Goal: Task Accomplishment & Management: Complete application form

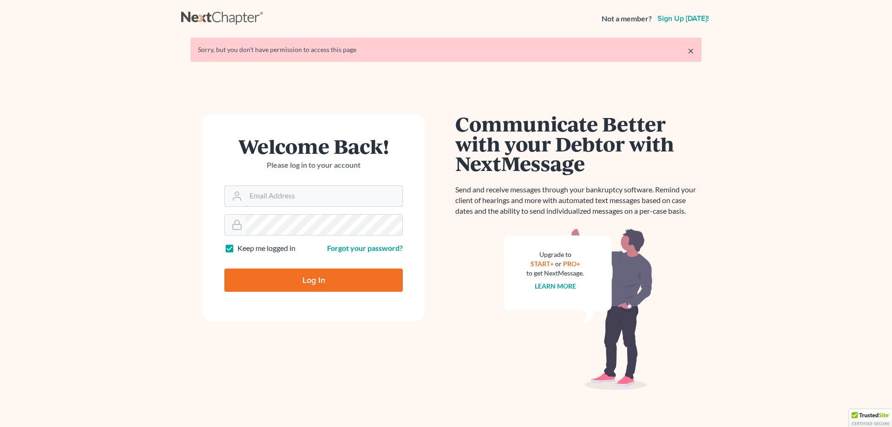
type input "[PERSON_NAME][EMAIL_ADDRESS][DOMAIN_NAME]"
click at [311, 275] on input "Log In" at bounding box center [313, 280] width 178 height 23
type input "Thinking..."
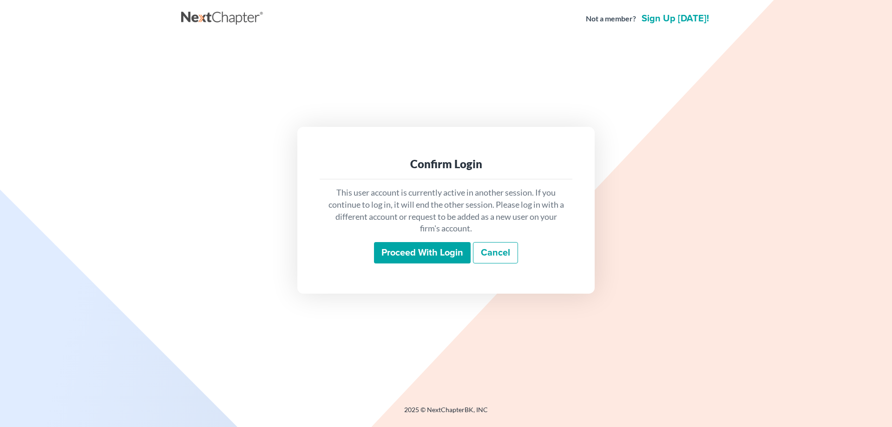
click at [441, 257] on input "Proceed with login" at bounding box center [422, 252] width 97 height 21
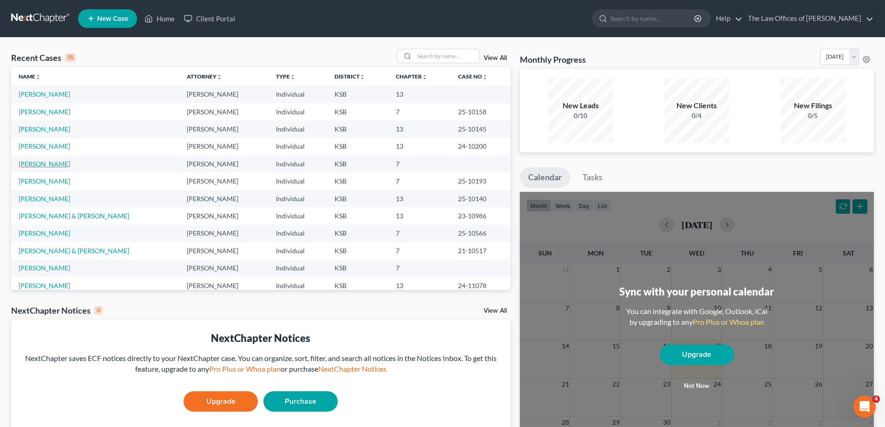
click at [45, 165] on link "[PERSON_NAME]" at bounding box center [45, 164] width 52 height 8
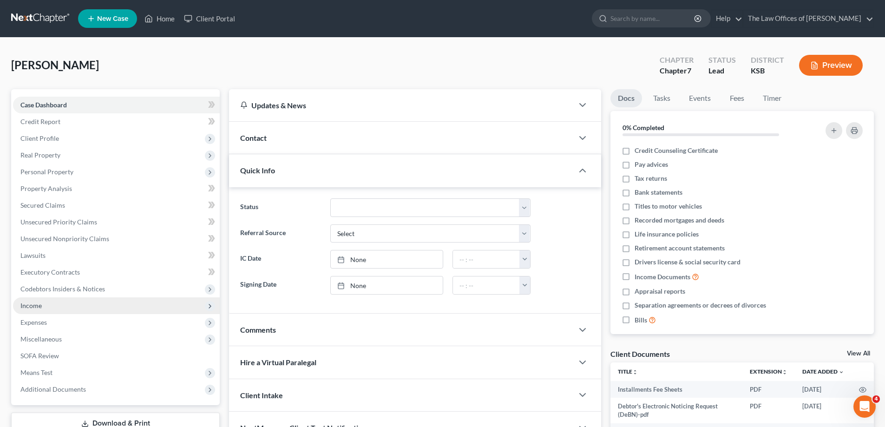
click at [79, 306] on span "Income" at bounding box center [116, 305] width 207 height 17
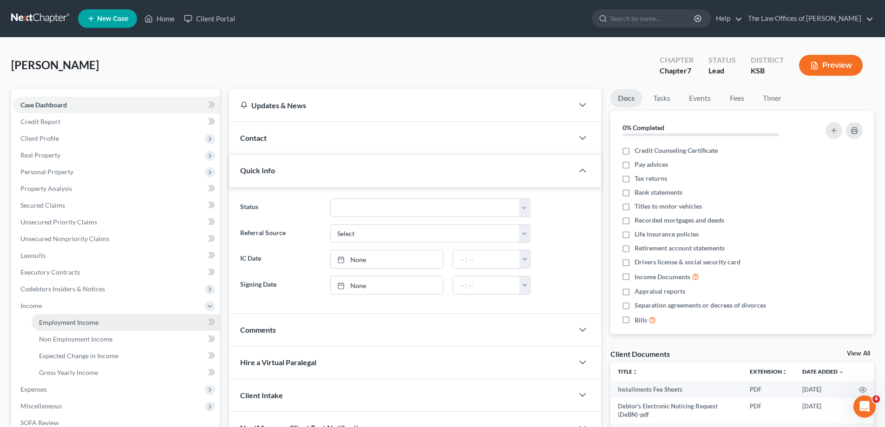
click at [125, 326] on link "Employment Income" at bounding box center [126, 322] width 188 height 17
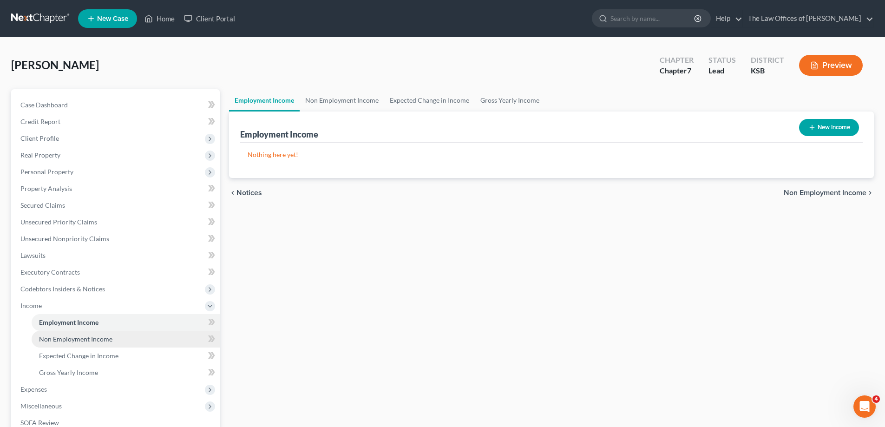
click at [123, 343] on link "Non Employment Income" at bounding box center [126, 339] width 188 height 17
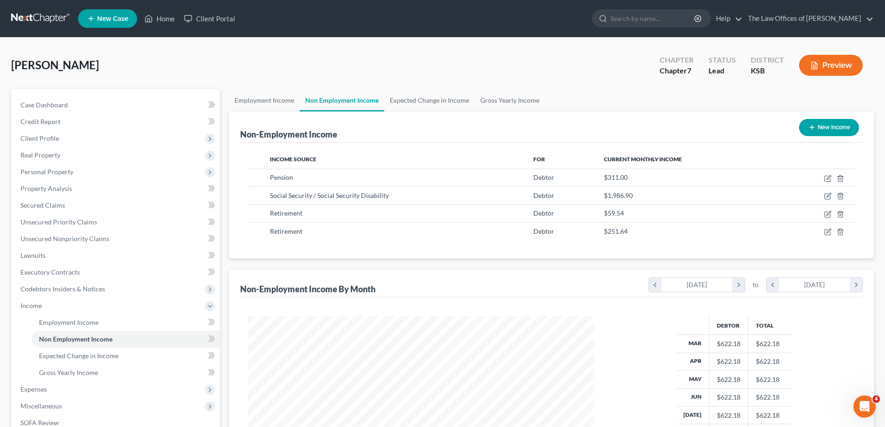
scroll to position [173, 365]
click at [418, 200] on td "Social Security / Social Security Disability" at bounding box center [394, 196] width 263 height 18
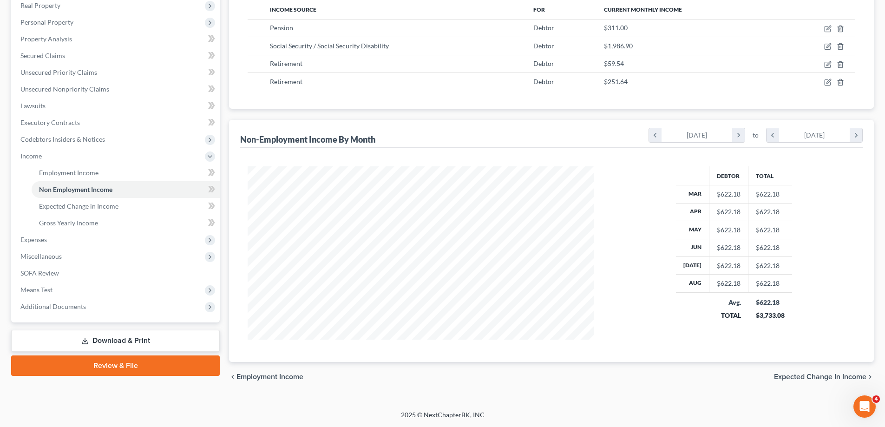
scroll to position [103, 0]
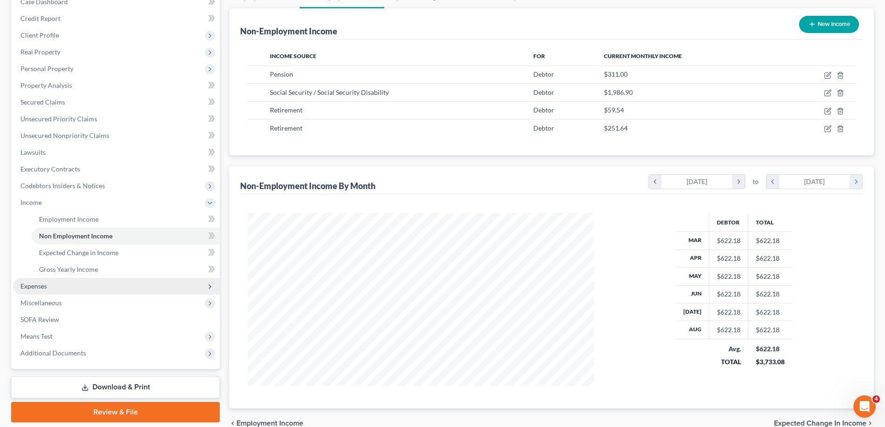
click at [81, 284] on span "Expenses" at bounding box center [116, 286] width 207 height 17
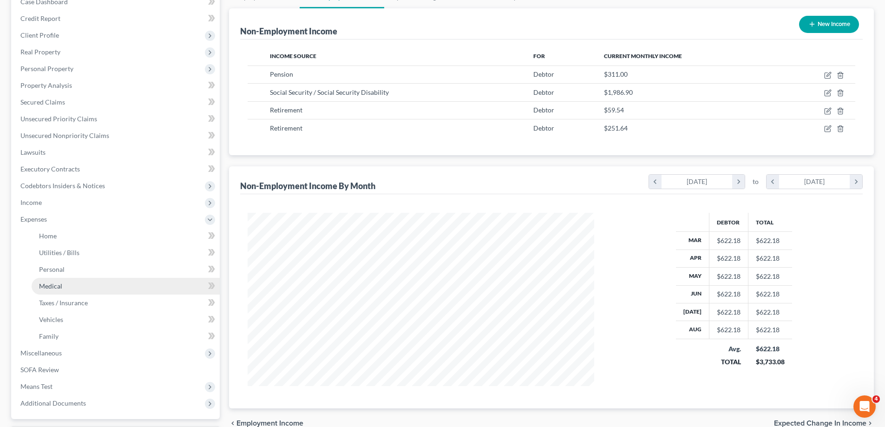
click at [98, 284] on link "Medical" at bounding box center [126, 286] width 188 height 17
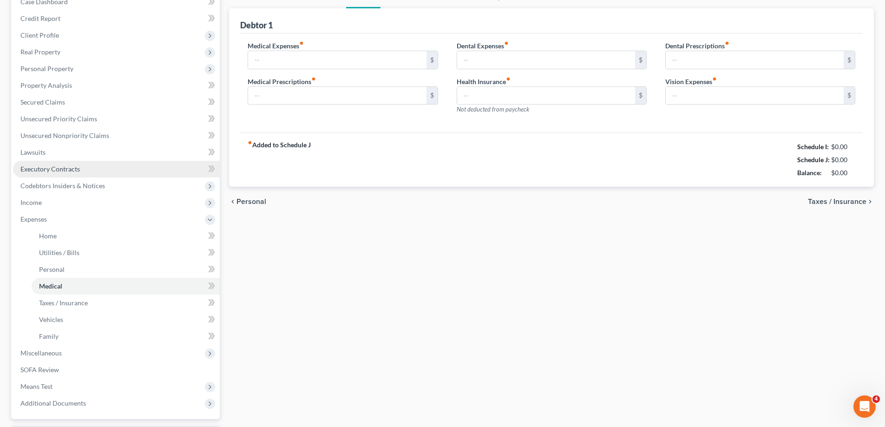
scroll to position [3, 0]
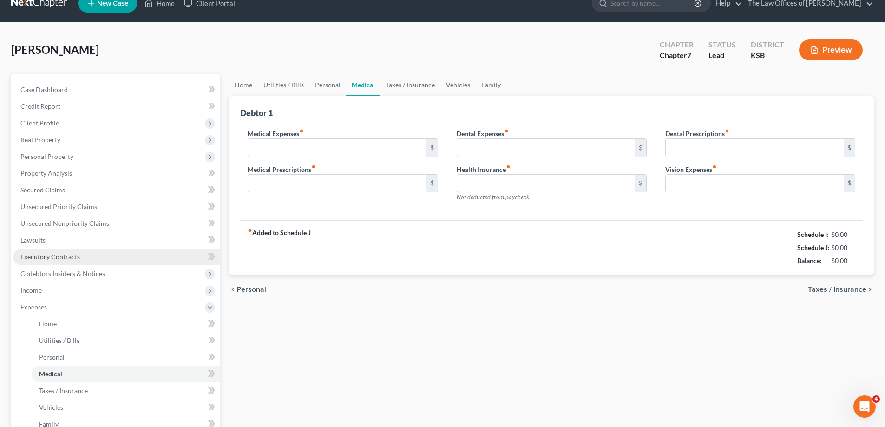
type input "100.00"
type input "20.00"
type input "250.00"
type input "0.00"
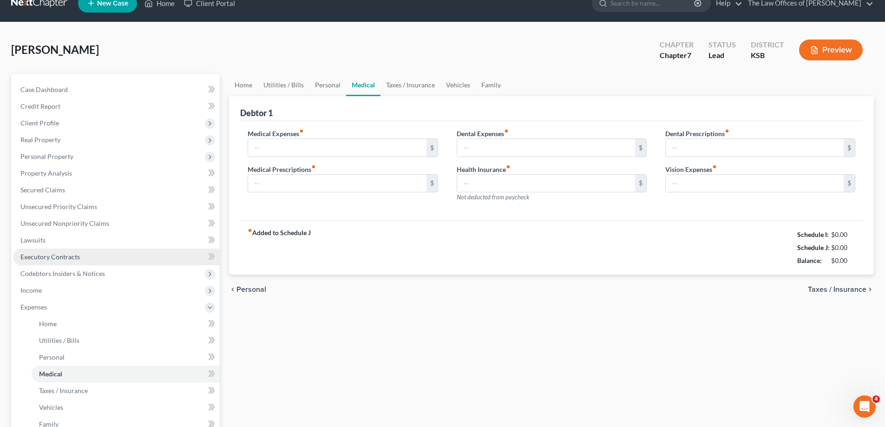
type input "20.00"
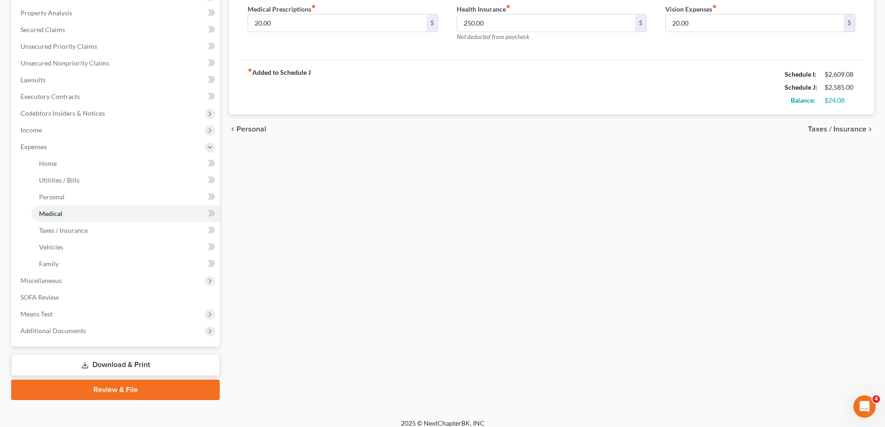
scroll to position [184, 0]
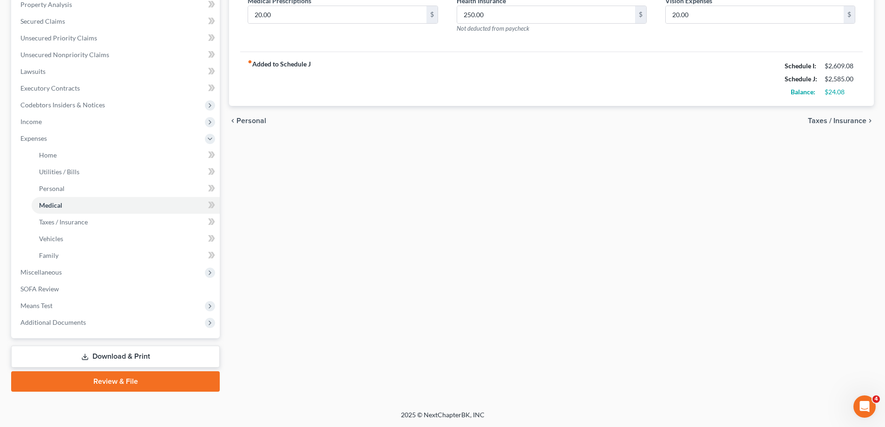
click at [32, 197] on link "Medical" at bounding box center [126, 205] width 188 height 17
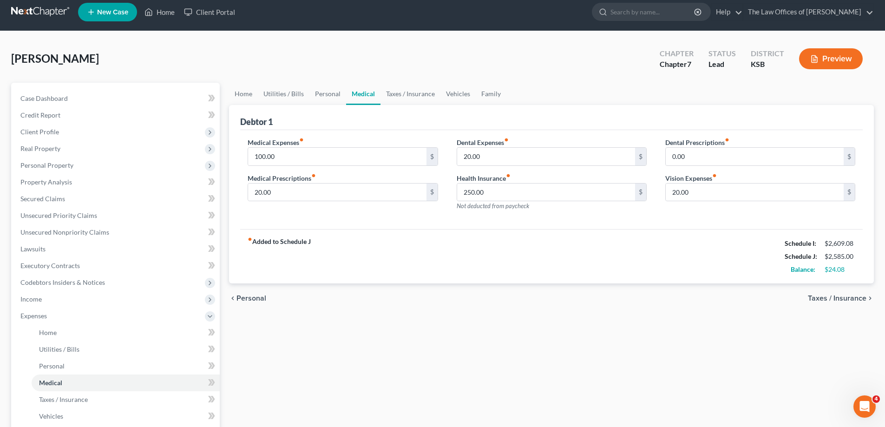
scroll to position [0, 0]
